Goal: Find specific page/section: Find specific page/section

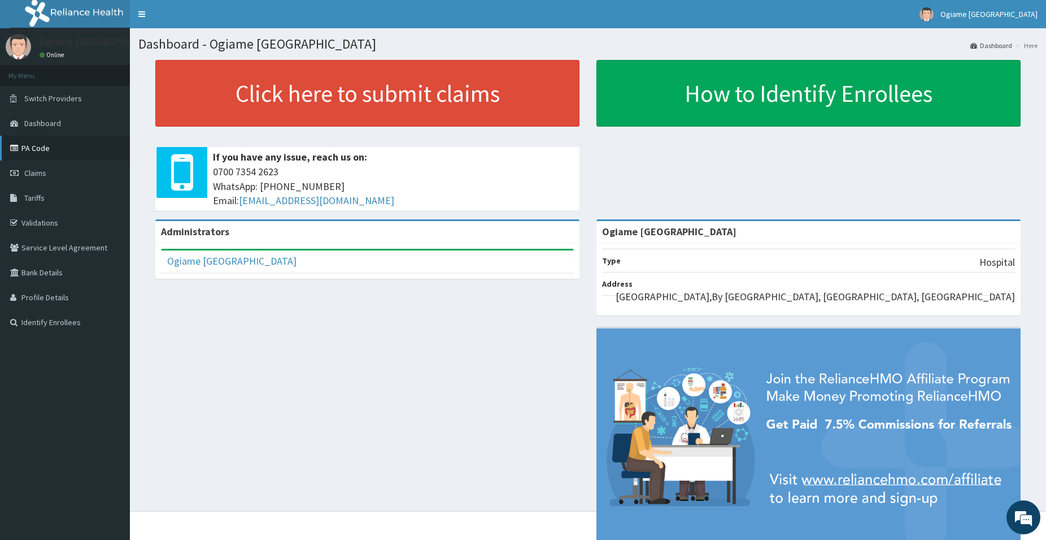
click at [33, 146] on link "PA Code" at bounding box center [65, 148] width 130 height 25
click at [49, 150] on link "PA Code" at bounding box center [65, 148] width 130 height 25
click at [47, 145] on link "PA Code" at bounding box center [65, 148] width 130 height 25
